Goal: Find specific page/section: Find specific page/section

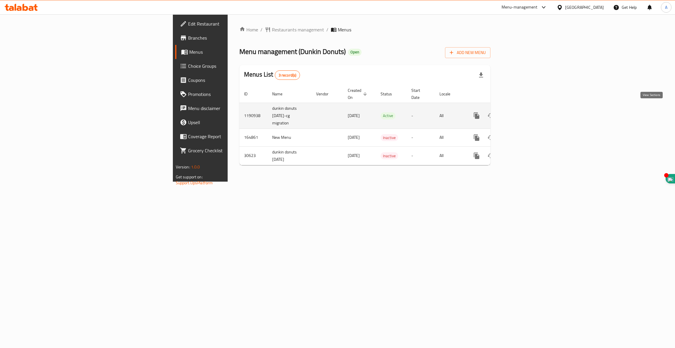
click at [522, 112] on icon "enhanced table" at bounding box center [518, 115] width 7 height 7
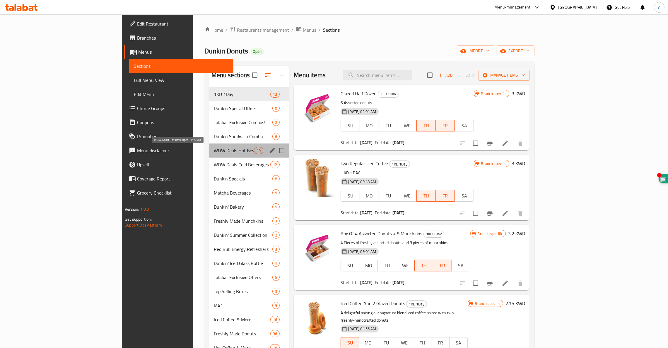
click at [214, 148] on span "WOW Deals Hot Beverages - PROMO" at bounding box center [234, 150] width 40 height 7
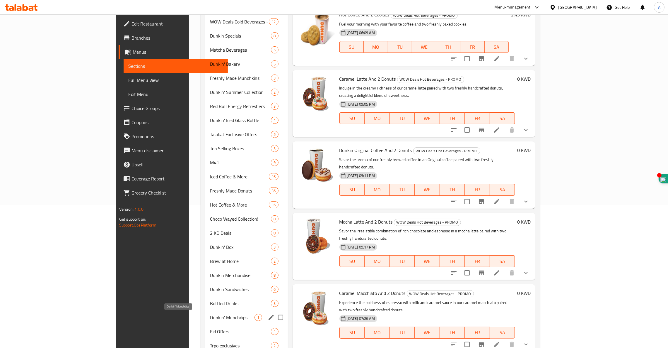
scroll to position [180, 0]
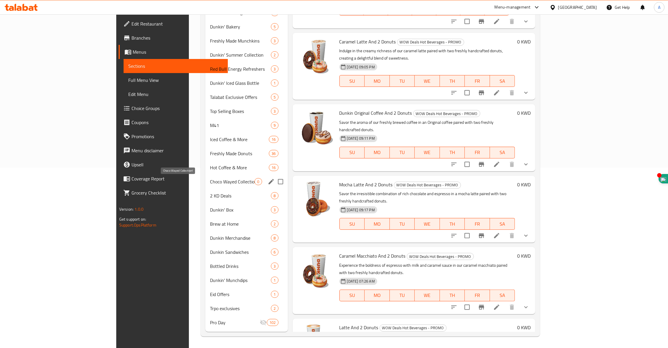
click at [210, 180] on span "Choco Wayed Collection!" at bounding box center [232, 181] width 45 height 7
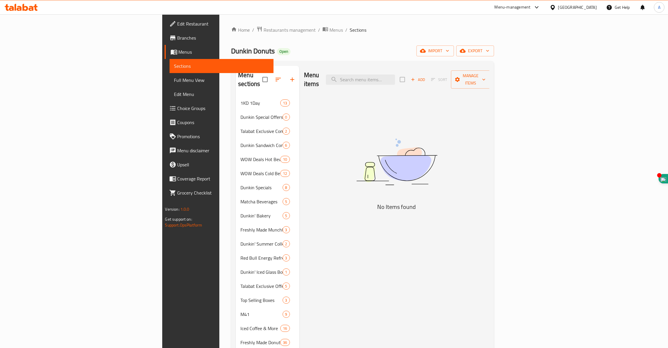
click at [18, 11] on icon at bounding box center [19, 8] width 5 height 5
